Goal: Task Accomplishment & Management: Manage account settings

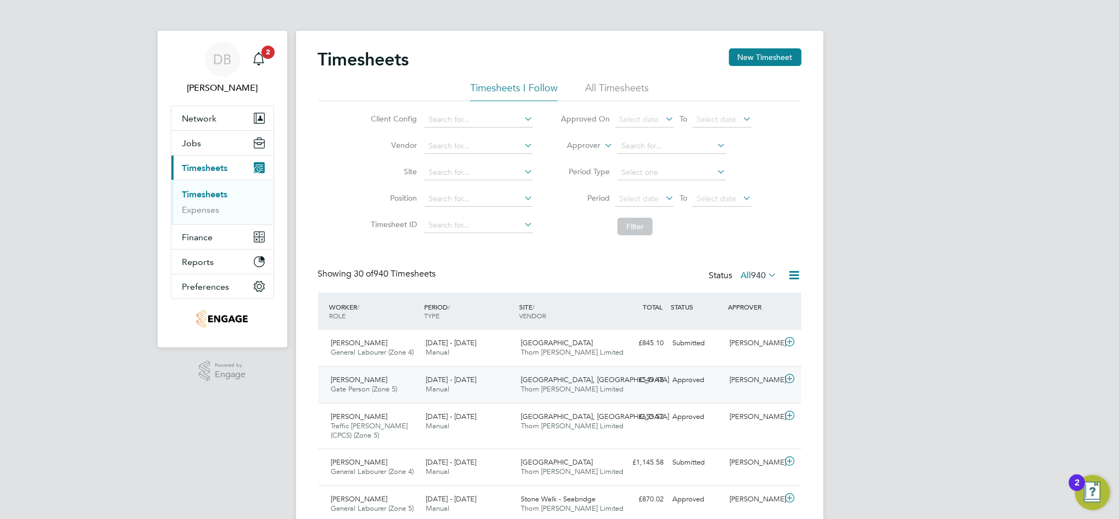
click at [749, 387] on div "Calum Madden" at bounding box center [753, 380] width 57 height 18
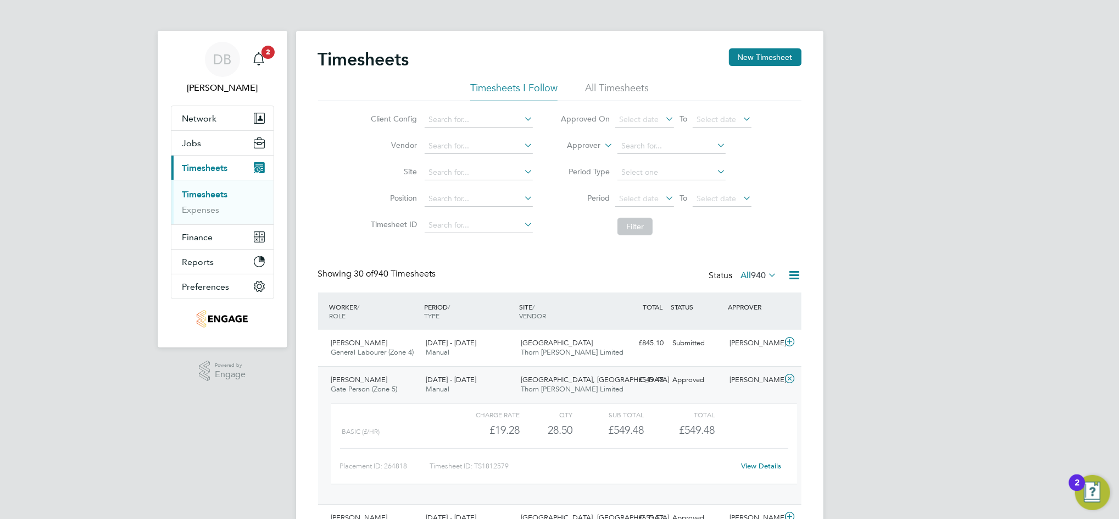
click at [767, 467] on link "View Details" at bounding box center [761, 465] width 40 height 9
click at [702, 376] on div "Approved" at bounding box center [697, 380] width 57 height 18
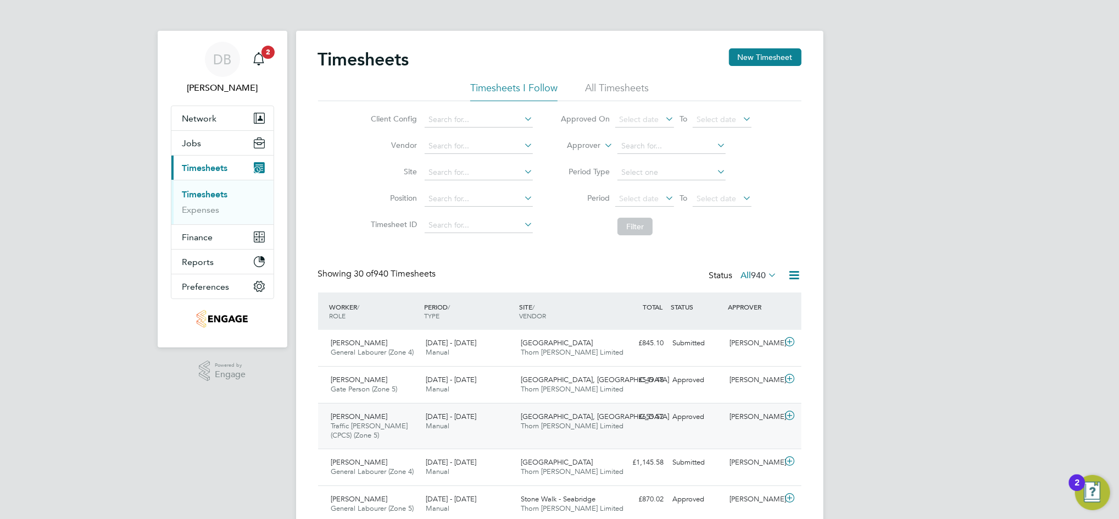
click at [735, 417] on div "Calum Madden" at bounding box center [753, 417] width 57 height 18
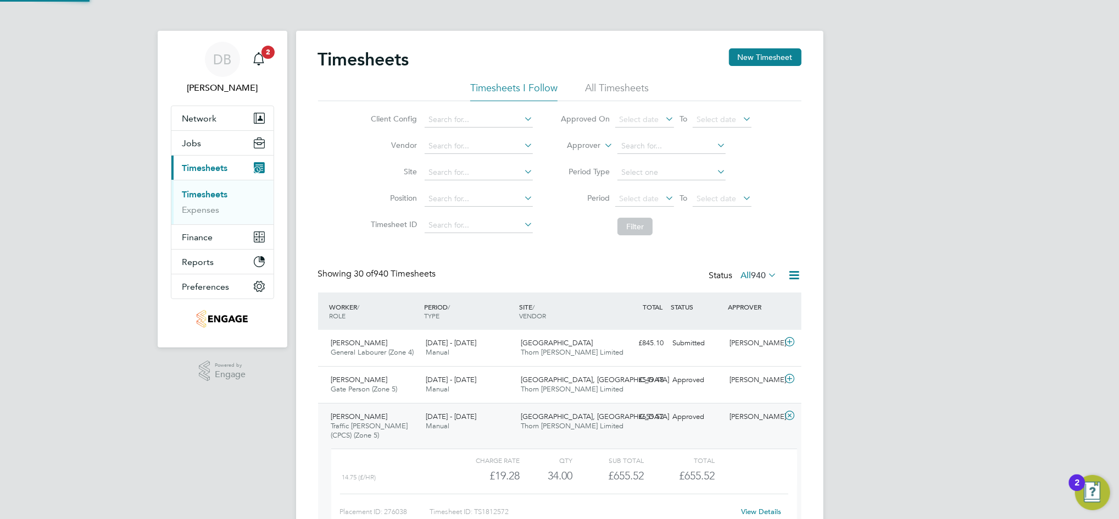
scroll to position [19, 107]
click at [758, 511] on link "View Details" at bounding box center [761, 511] width 40 height 9
click at [710, 424] on div "Approved" at bounding box center [697, 417] width 57 height 18
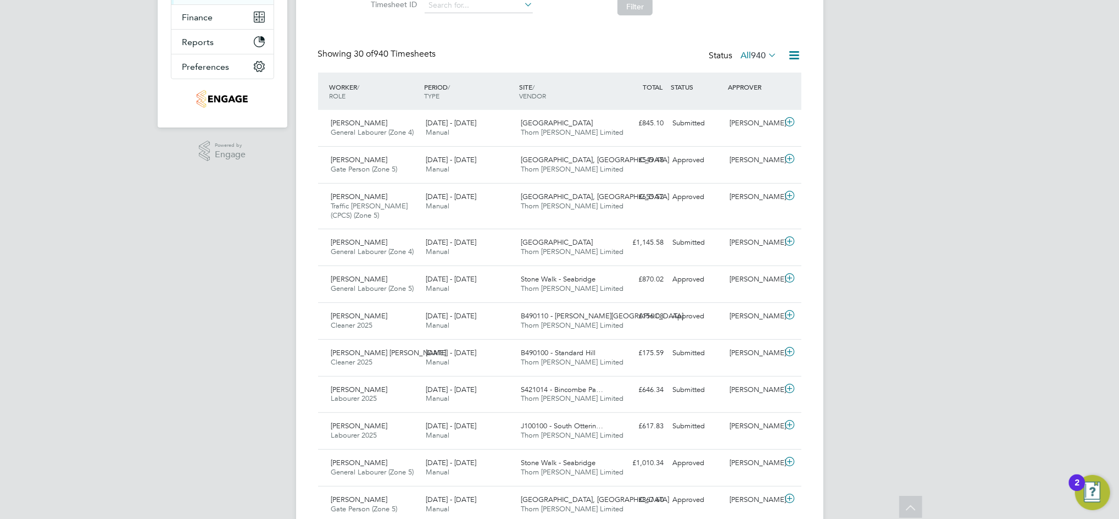
scroll to position [0, 0]
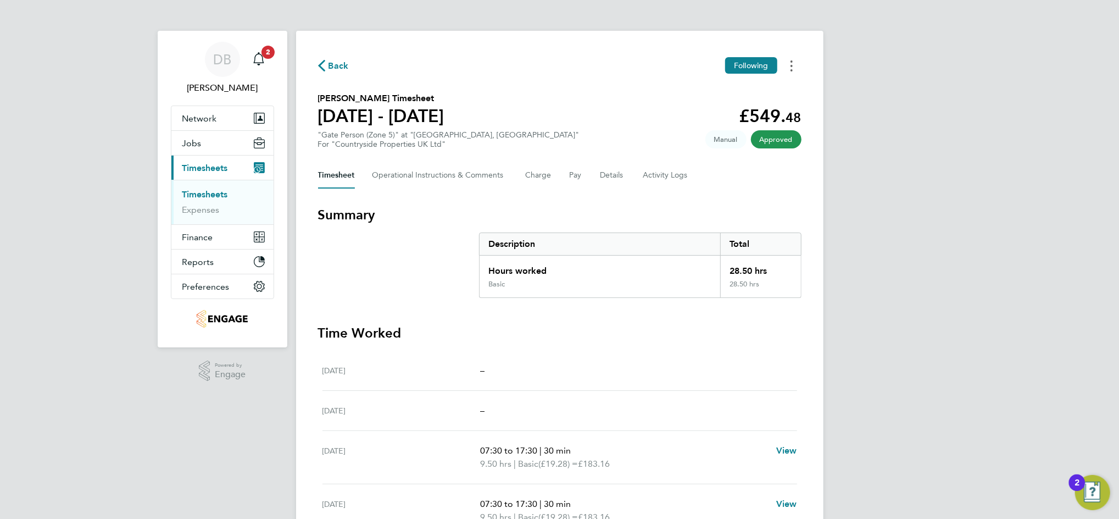
click at [793, 72] on button "Timesheets Menu" at bounding box center [792, 65] width 20 height 17
click at [716, 90] on link "Download timesheet" at bounding box center [736, 90] width 132 height 22
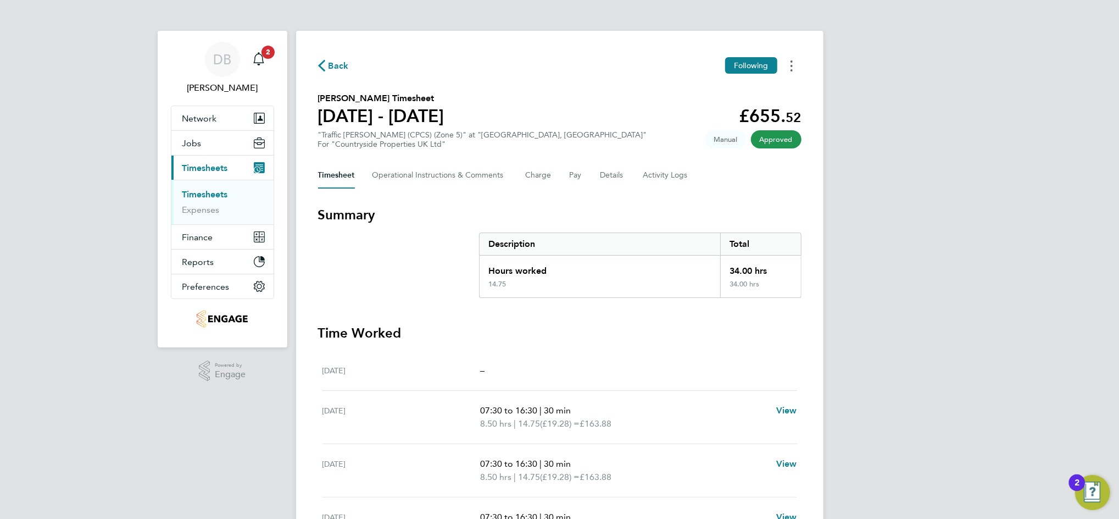
click at [795, 64] on button "Timesheets Menu" at bounding box center [792, 65] width 20 height 17
click at [734, 89] on link "Download timesheet" at bounding box center [736, 90] width 132 height 22
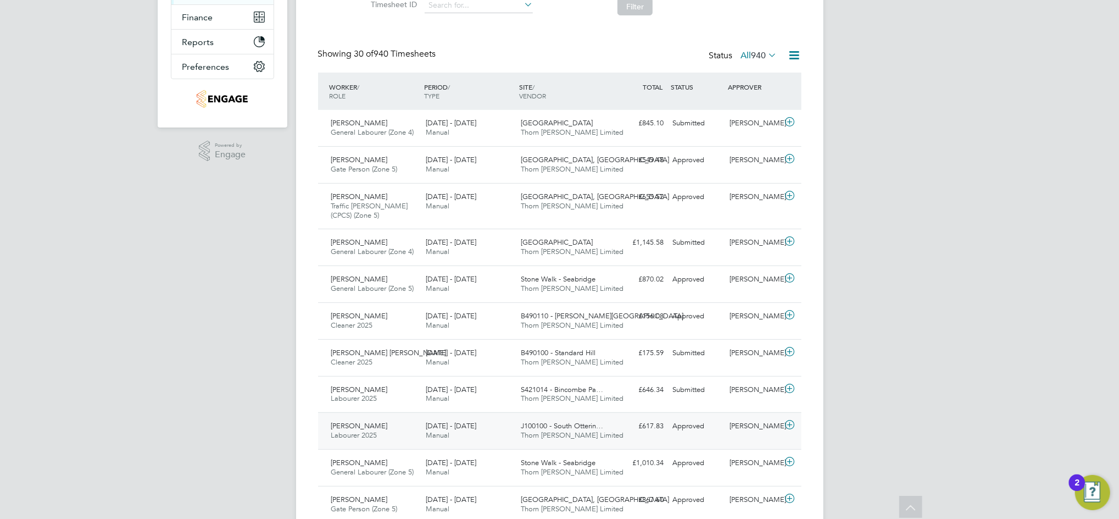
click at [731, 427] on div "Gary Tansey" at bounding box center [753, 426] width 57 height 18
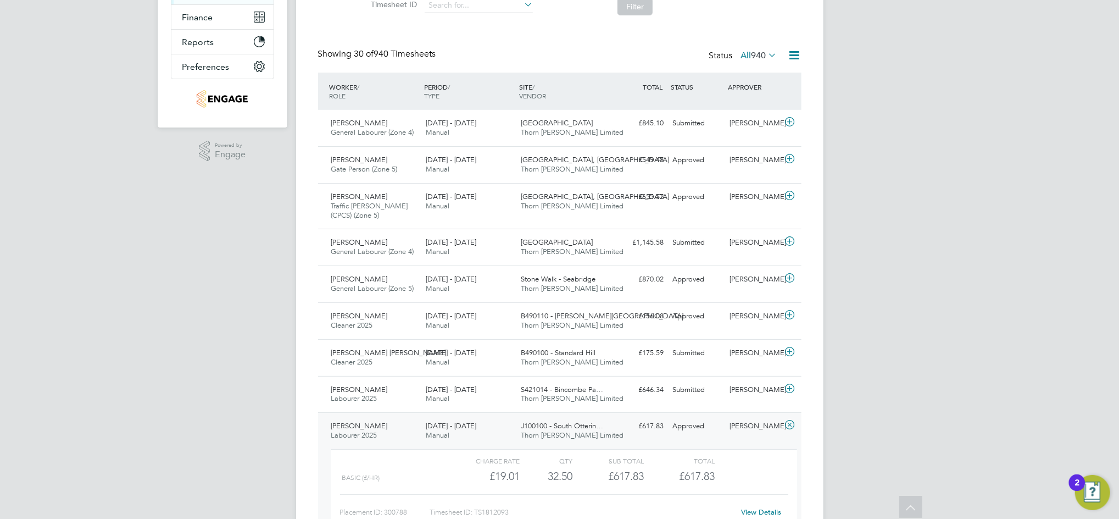
click at [772, 511] on link "View Details" at bounding box center [761, 511] width 40 height 9
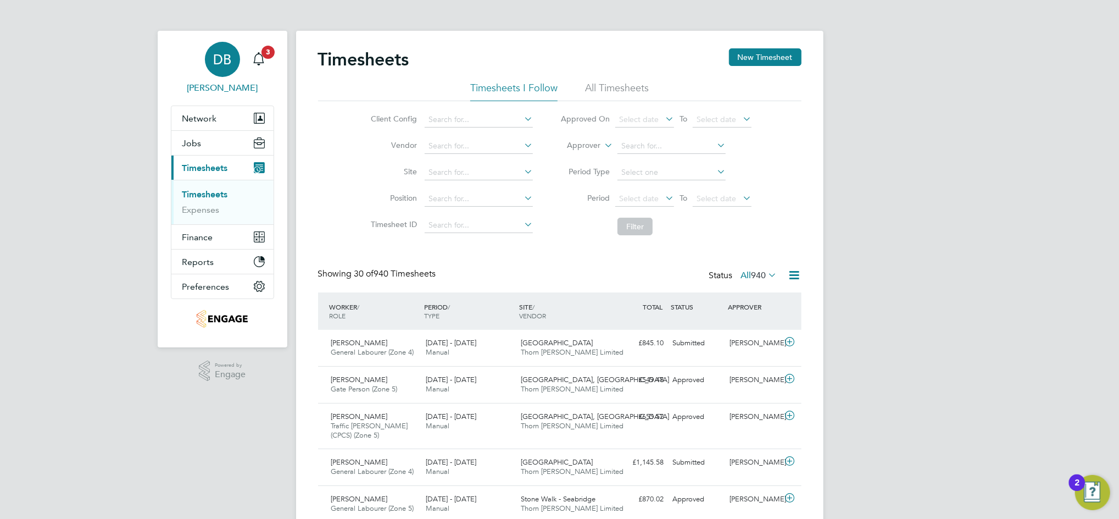
click at [213, 54] on span "DB" at bounding box center [222, 59] width 18 height 14
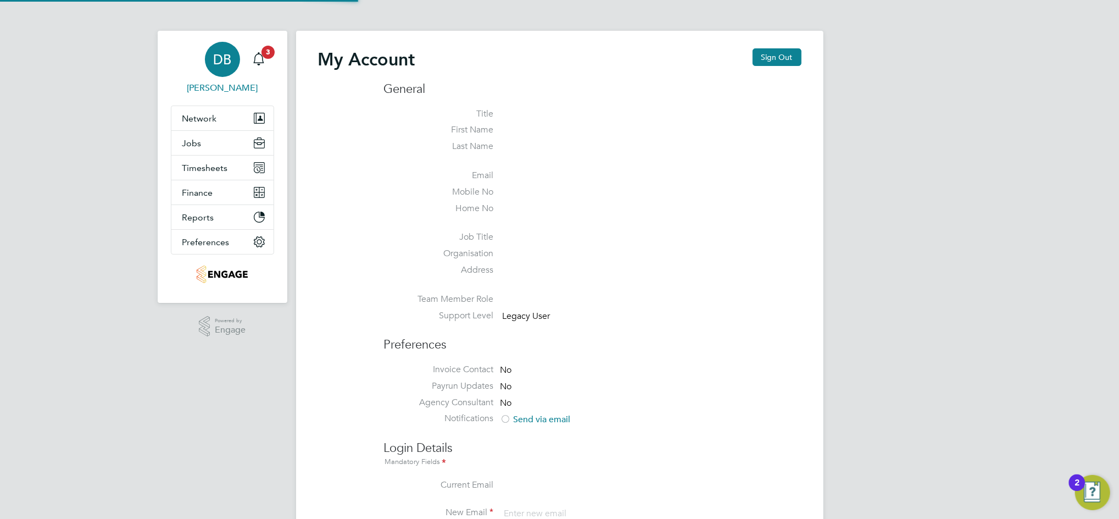
type input "daniel.bassett@thornbaker.co.uk"
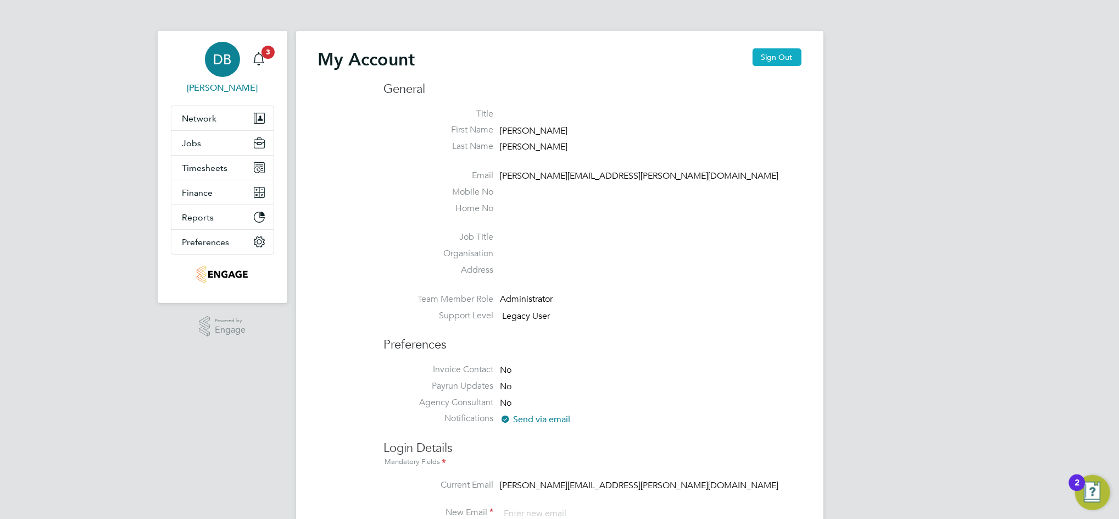
click at [768, 57] on button "Sign Out" at bounding box center [777, 57] width 49 height 18
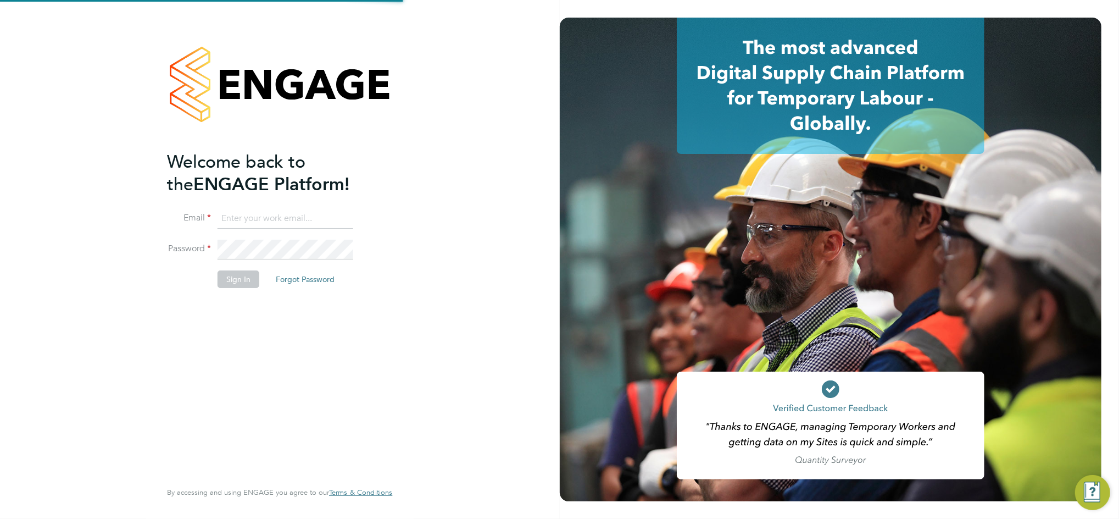
type input "daniel.bassett@thornbaker.co.uk"
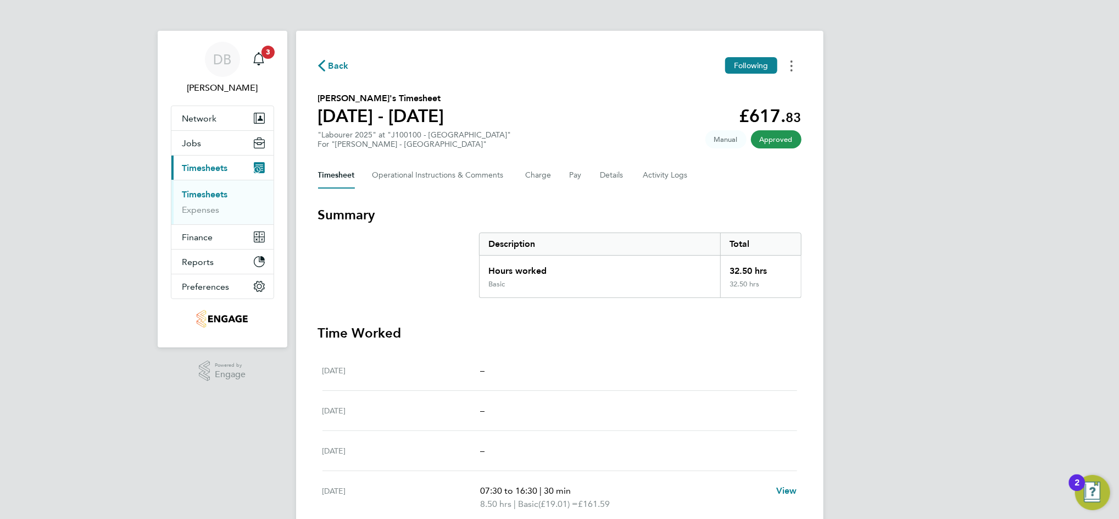
click at [791, 68] on icon "Timesheets Menu" at bounding box center [792, 65] width 2 height 11
click at [744, 90] on link "Download timesheet" at bounding box center [736, 90] width 132 height 22
